Goal: Information Seeking & Learning: Check status

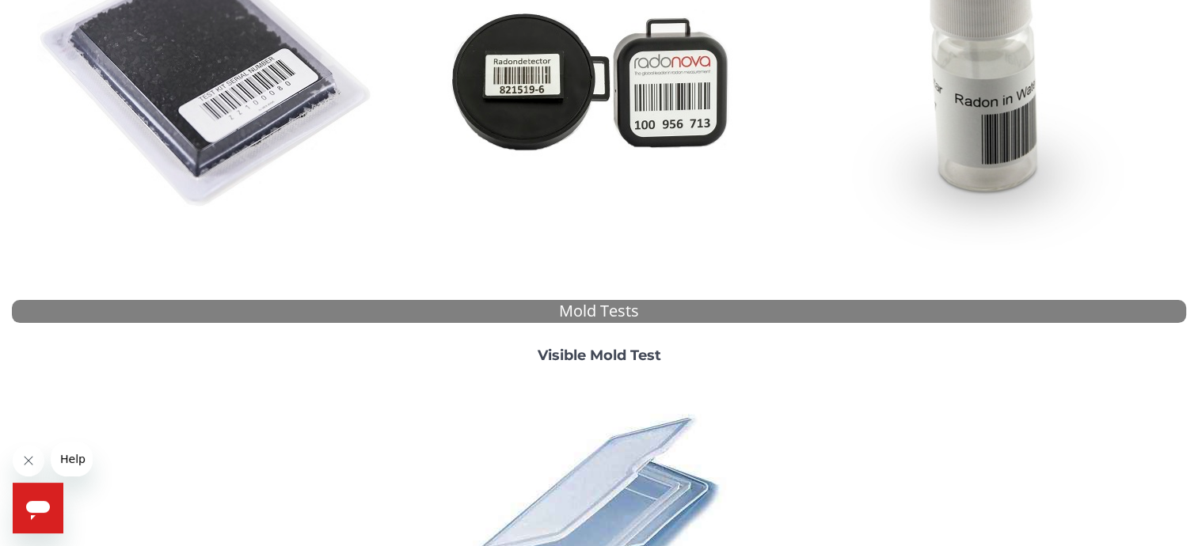
scroll to position [412, 0]
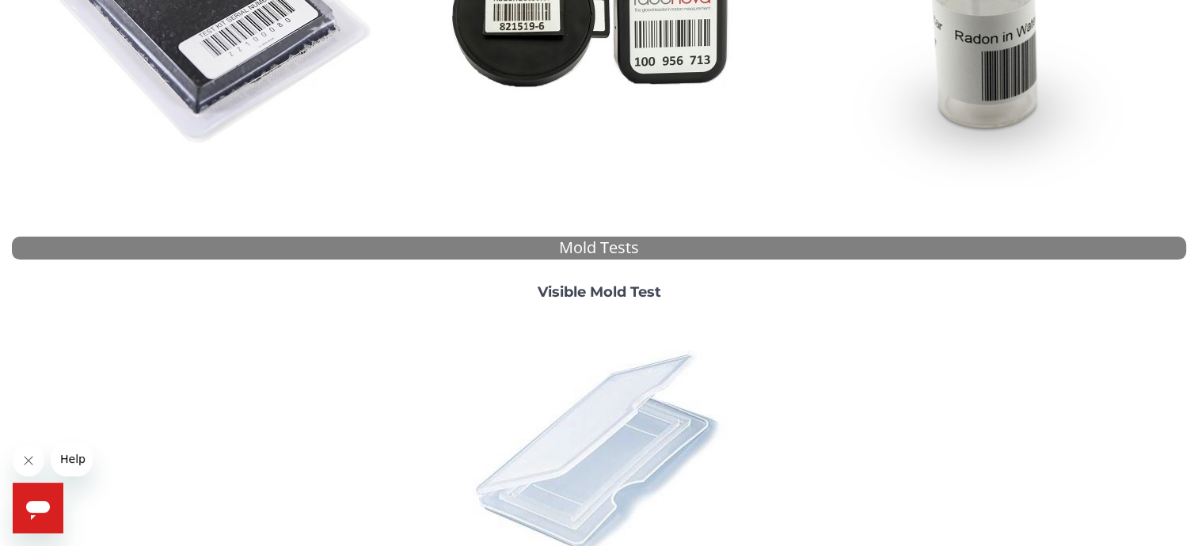
click at [574, 463] on img at bounding box center [598, 451] width 277 height 277
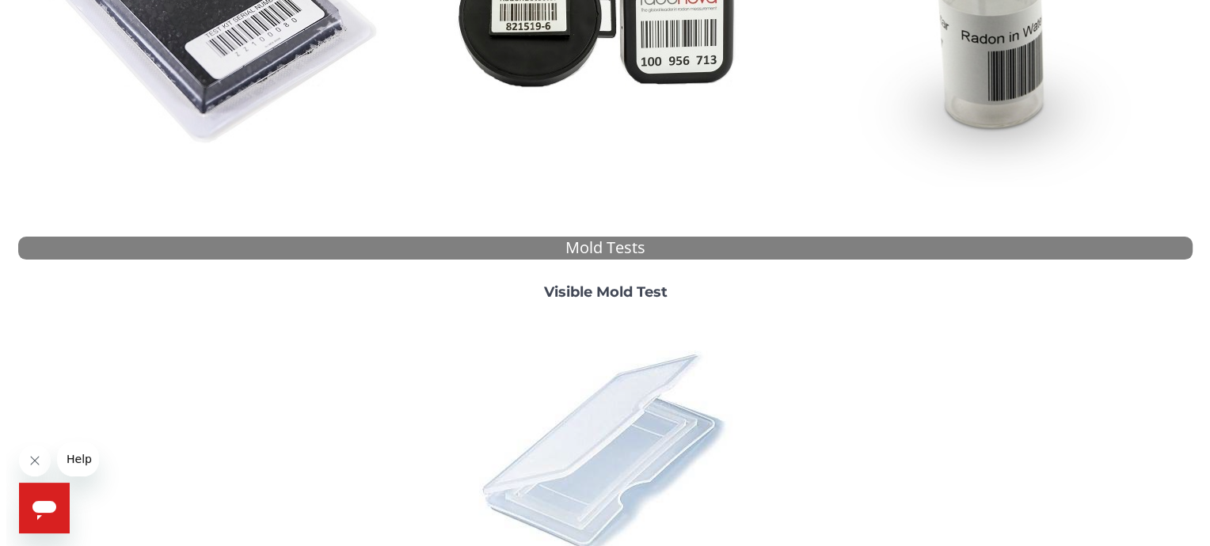
scroll to position [0, 0]
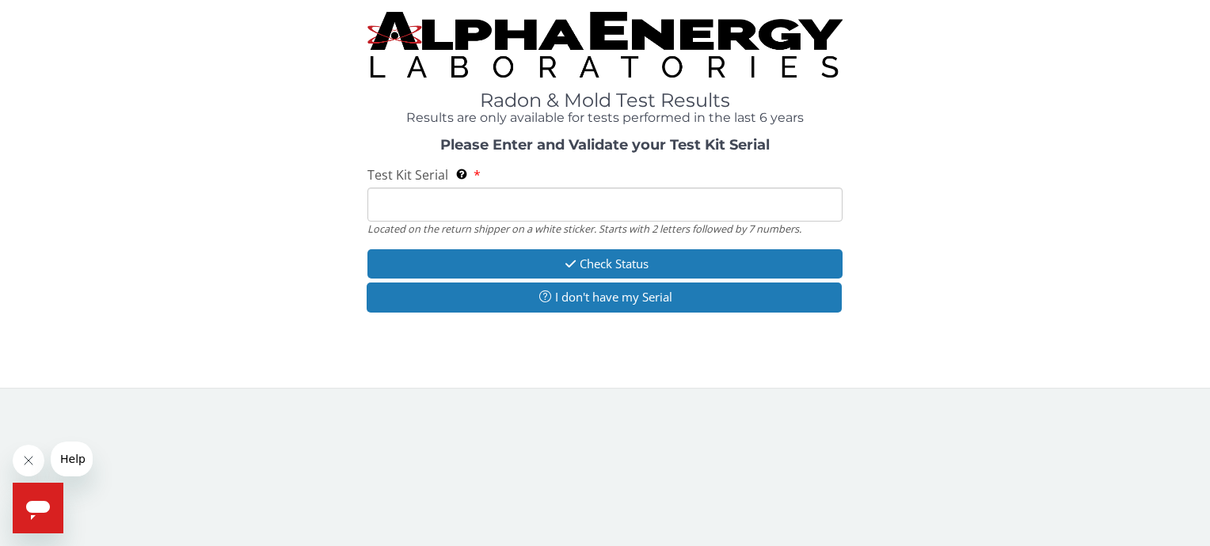
click at [402, 219] on input "Test Kit Serial Located on the return shipper on a white sticker. Starts with 2…" at bounding box center [604, 205] width 474 height 34
type input "ML 186912"
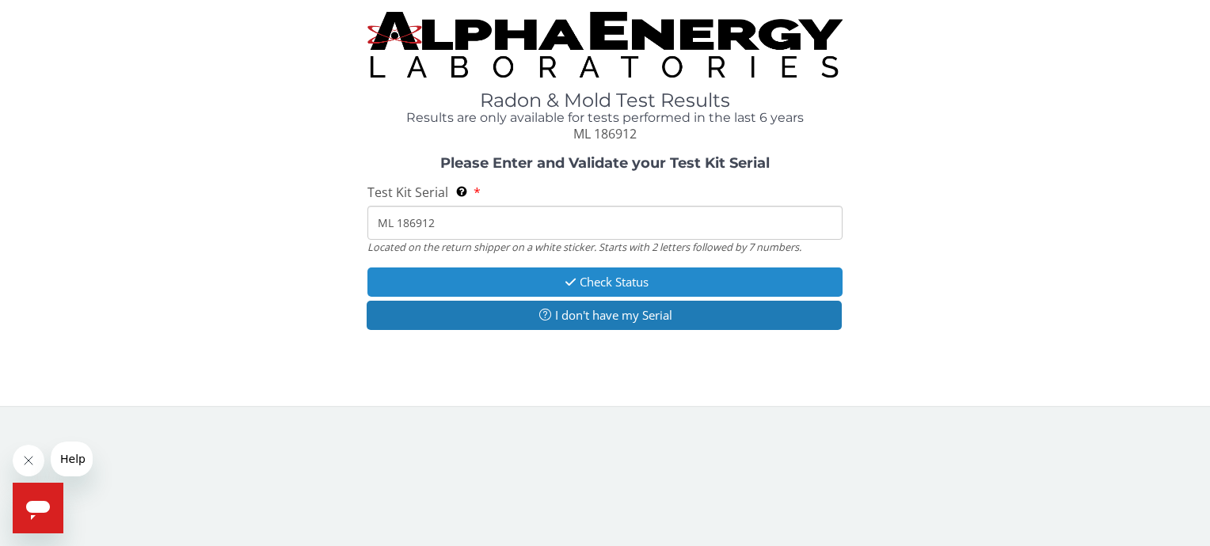
click at [577, 279] on button "Check Status" at bounding box center [604, 282] width 474 height 29
